Goal: Task Accomplishment & Management: Complete application form

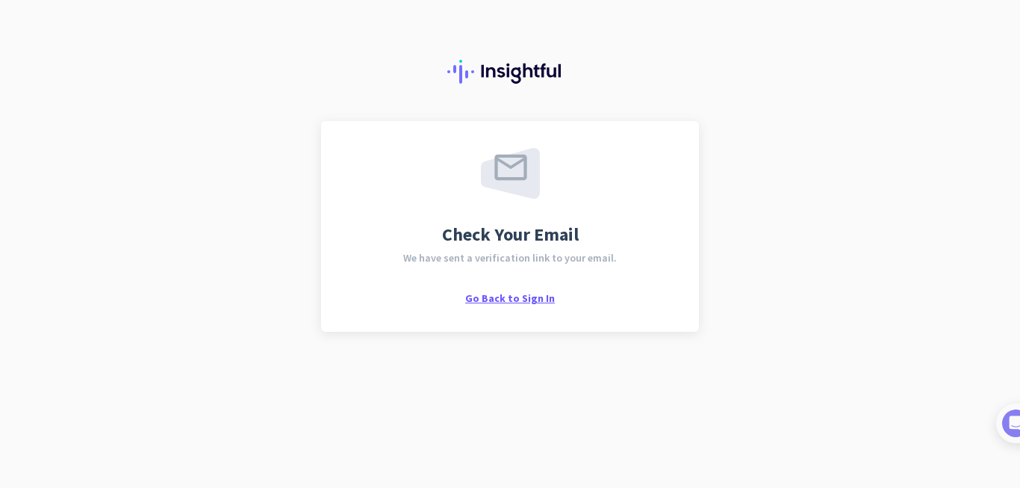
click at [491, 301] on span "Go Back to Sign In" at bounding box center [510, 297] width 90 height 13
click at [533, 226] on span "Check Your Email" at bounding box center [510, 235] width 137 height 18
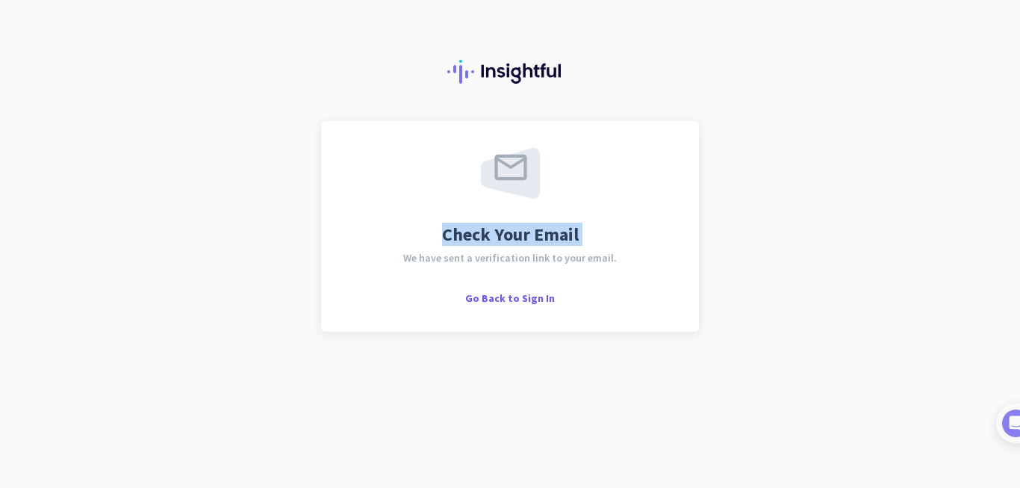
click at [533, 226] on span "Check Your Email" at bounding box center [510, 235] width 137 height 18
drag, startPoint x: 533, startPoint y: 223, endPoint x: 471, endPoint y: 237, distance: 63.6
click at [471, 237] on span "Check Your Email" at bounding box center [510, 235] width 137 height 18
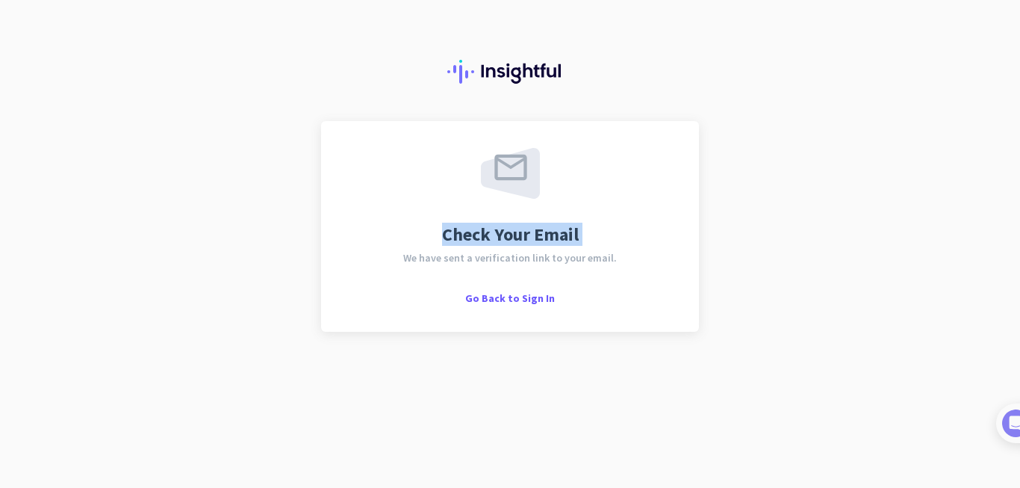
click at [471, 237] on span "Check Your Email" at bounding box center [510, 235] width 137 height 18
